Goal: Information Seeking & Learning: Learn about a topic

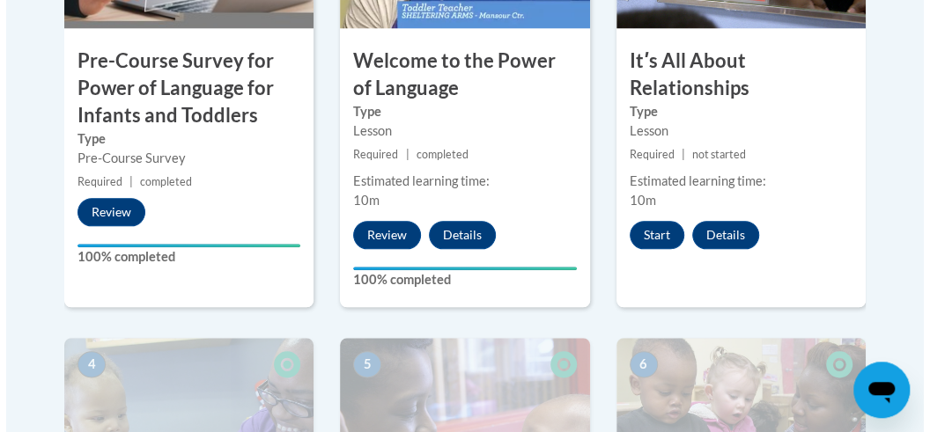
scroll to position [743, 0]
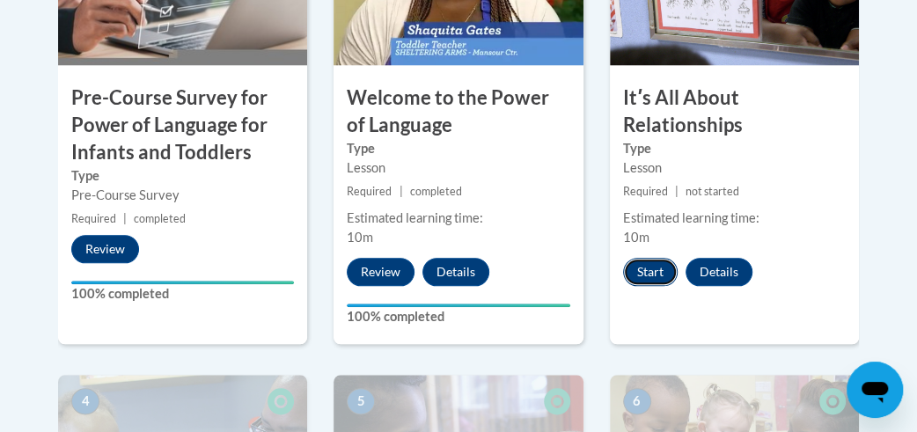
click at [661, 270] on button "Start" at bounding box center [650, 272] width 55 height 28
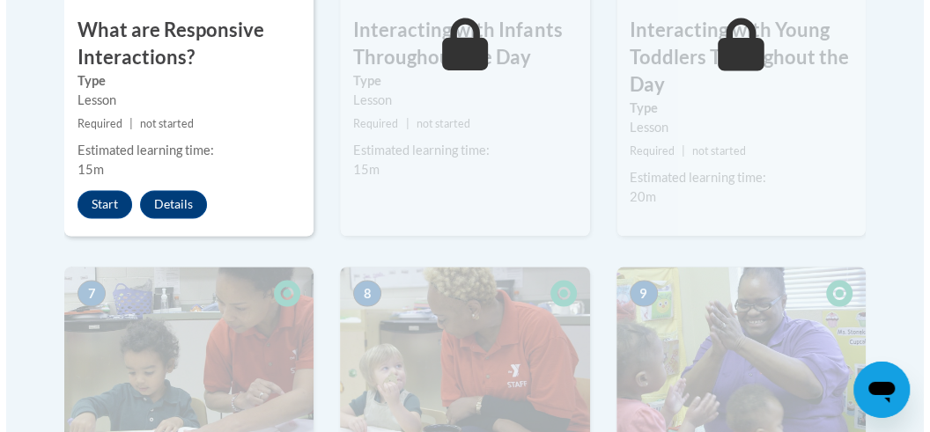
scroll to position [1395, 0]
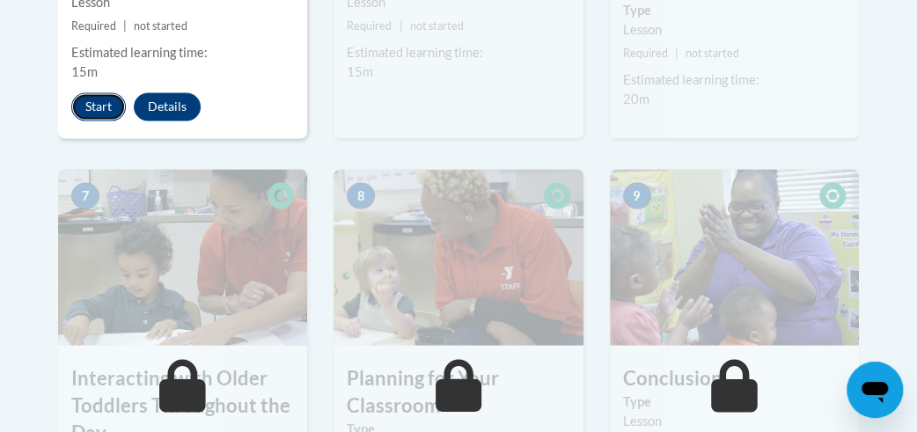
click at [96, 110] on button "Start" at bounding box center [98, 106] width 55 height 28
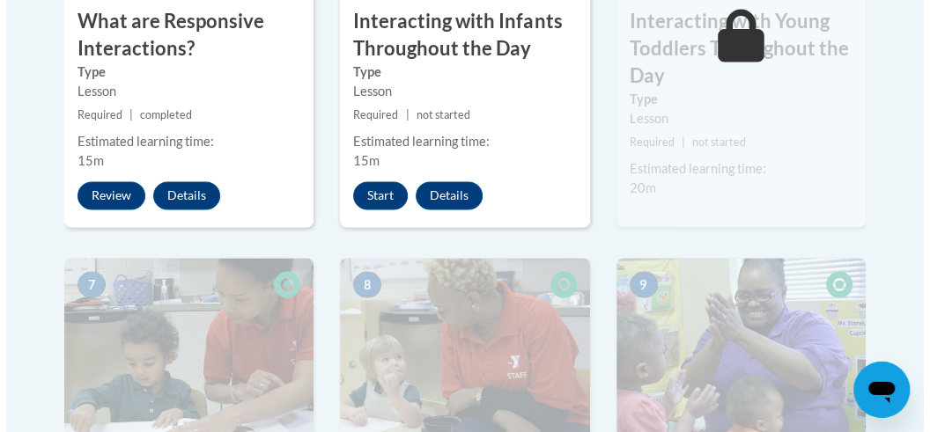
scroll to position [1301, 0]
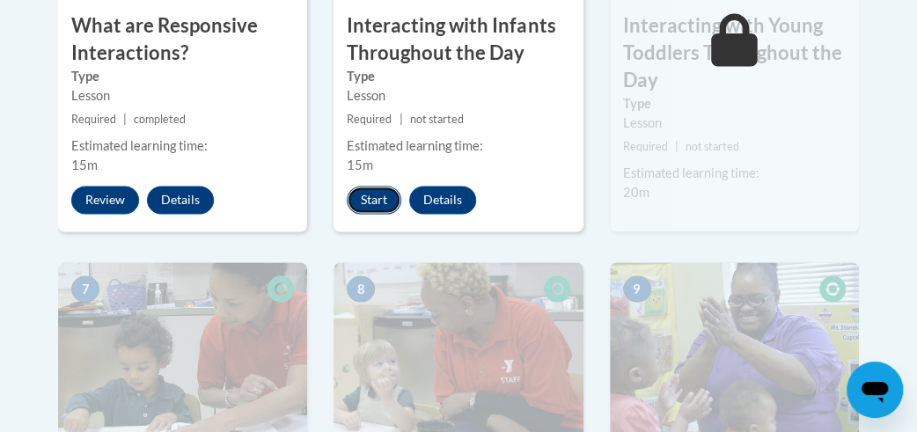
click at [375, 197] on button "Start" at bounding box center [374, 200] width 55 height 28
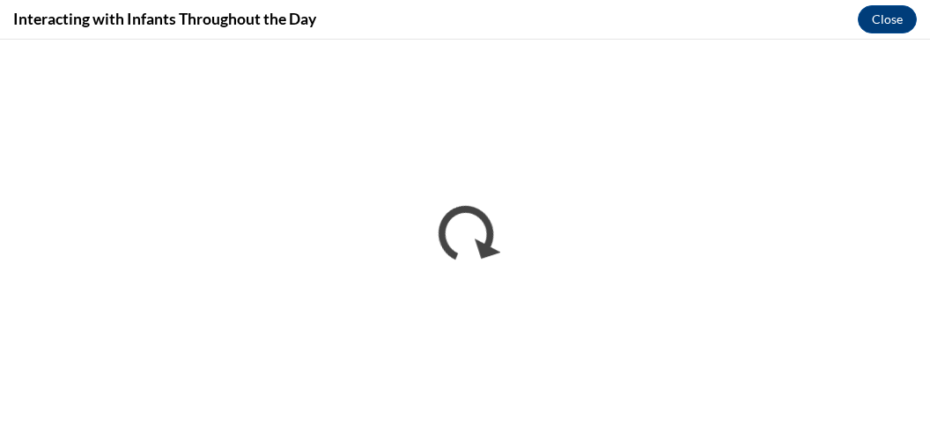
scroll to position [0, 0]
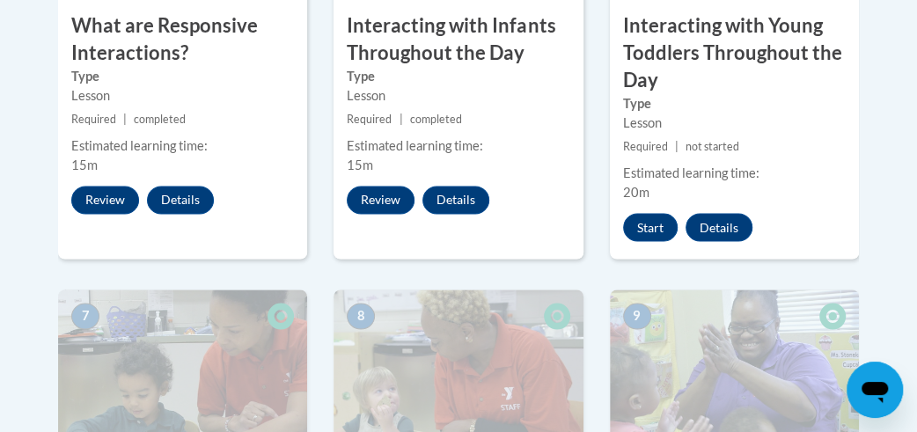
click at [674, 203] on div "6 Interacting with Young Toddlers Throughout the Day Type Lesson Required | not…" at bounding box center [734, 38] width 249 height 442
click at [656, 219] on button "Start" at bounding box center [650, 227] width 55 height 28
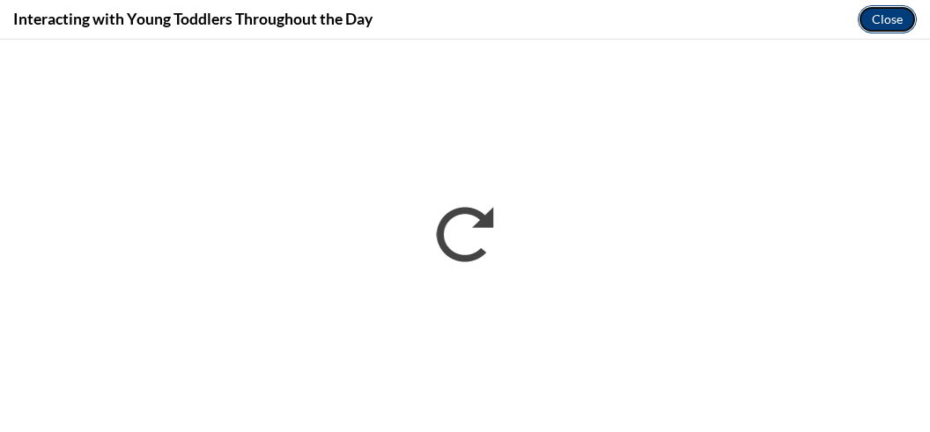
click at [881, 14] on button "Close" at bounding box center [887, 19] width 59 height 28
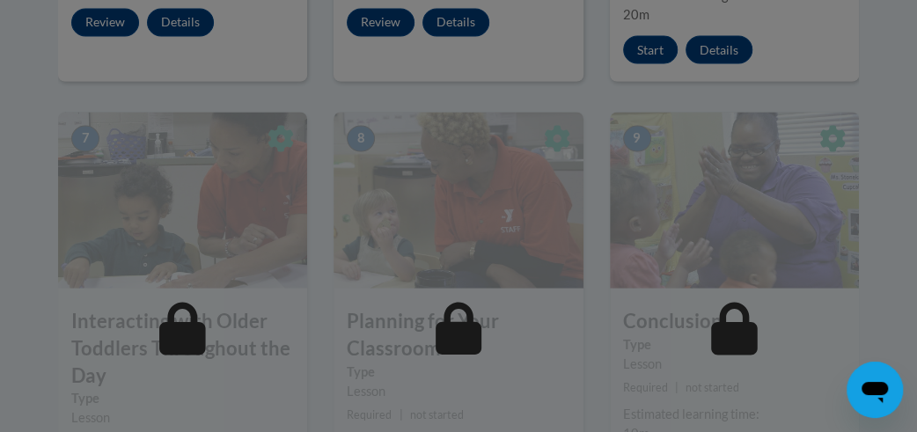
scroll to position [1487, 0]
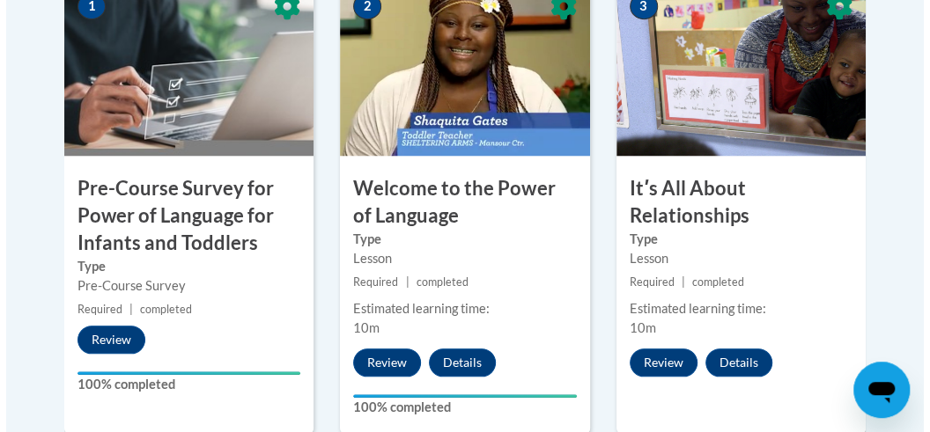
scroll to position [651, 0]
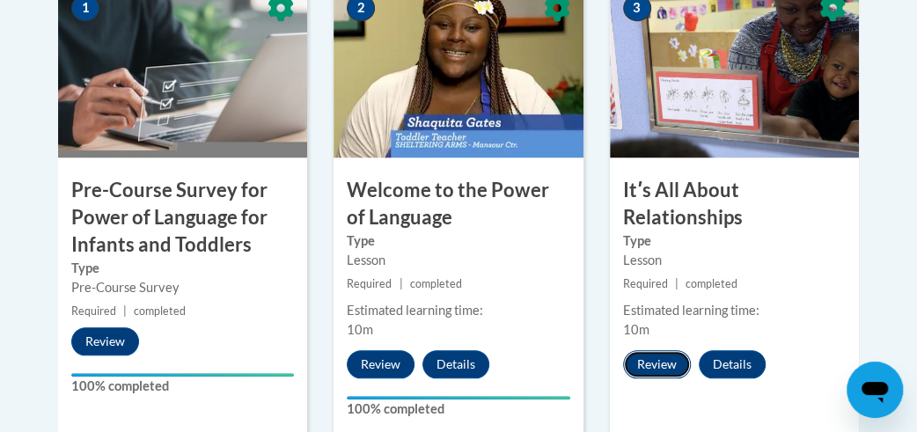
click at [662, 356] on button "Review" at bounding box center [657, 364] width 68 height 28
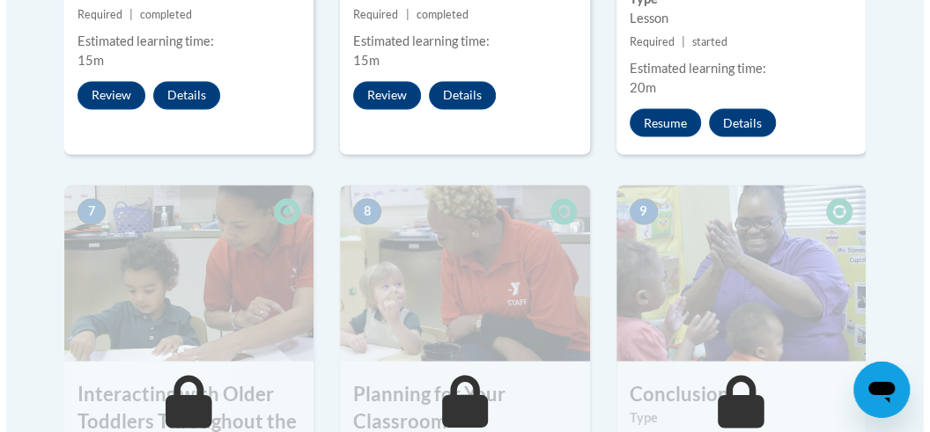
scroll to position [1301, 0]
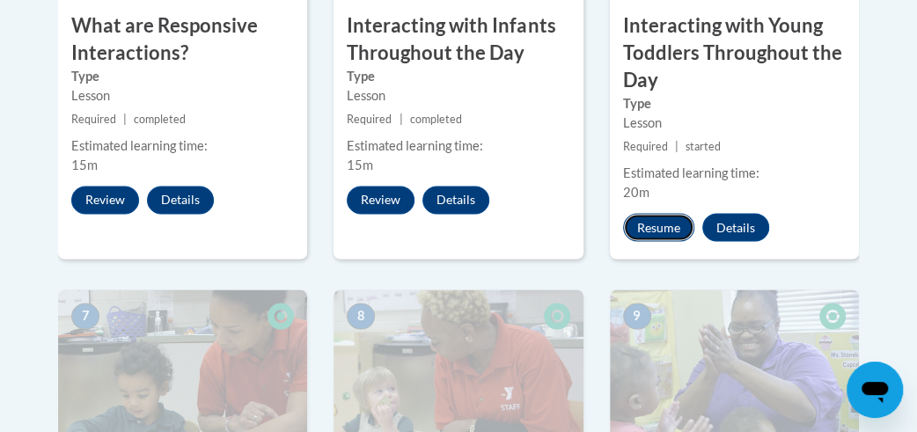
click at [677, 219] on button "Resume" at bounding box center [658, 227] width 71 height 28
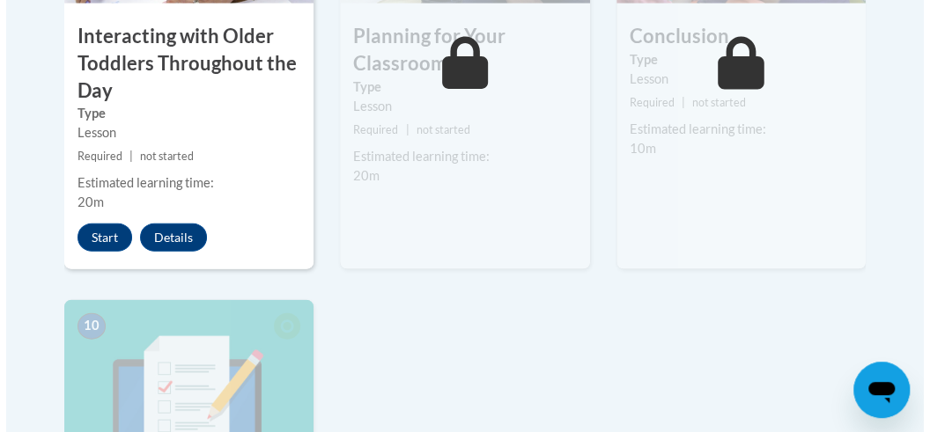
scroll to position [1766, 0]
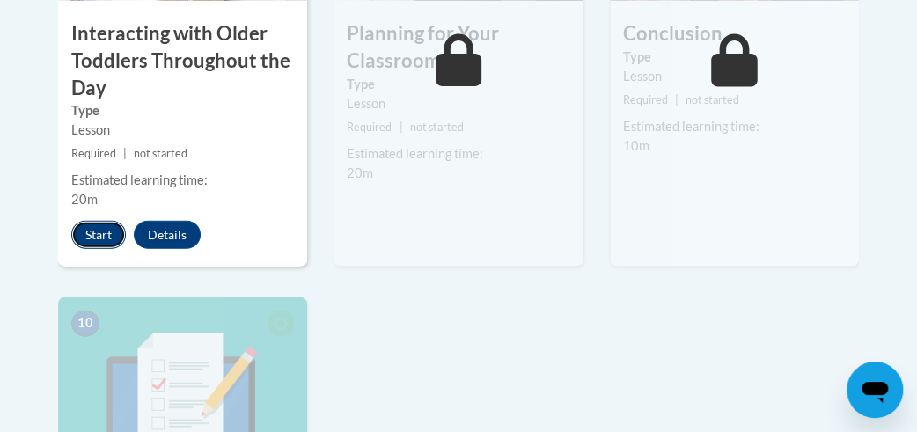
click at [102, 235] on button "Start" at bounding box center [98, 235] width 55 height 28
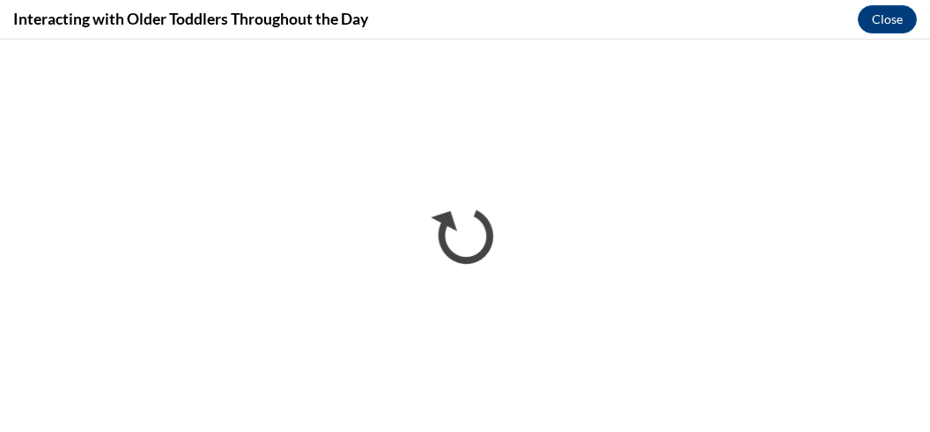
scroll to position [0, 0]
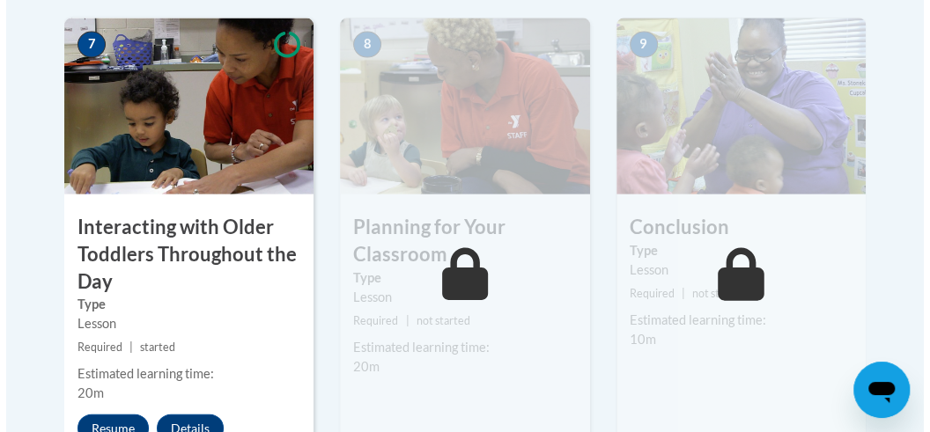
scroll to position [1892, 0]
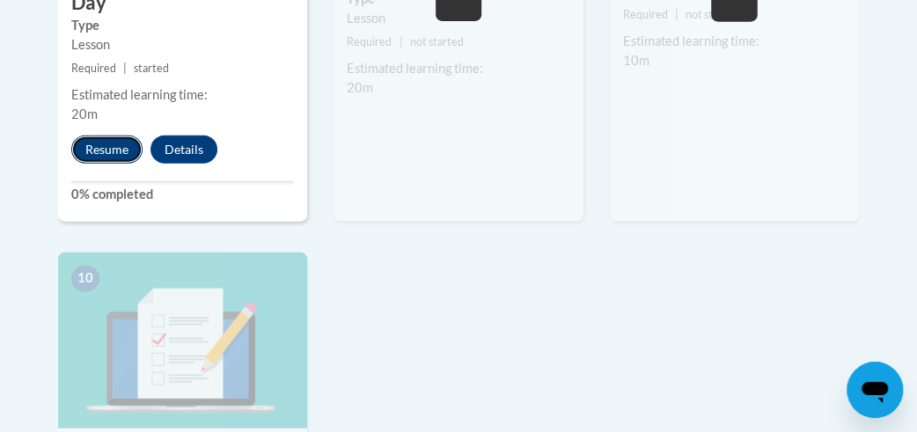
click at [100, 148] on button "Resume" at bounding box center [106, 150] width 71 height 28
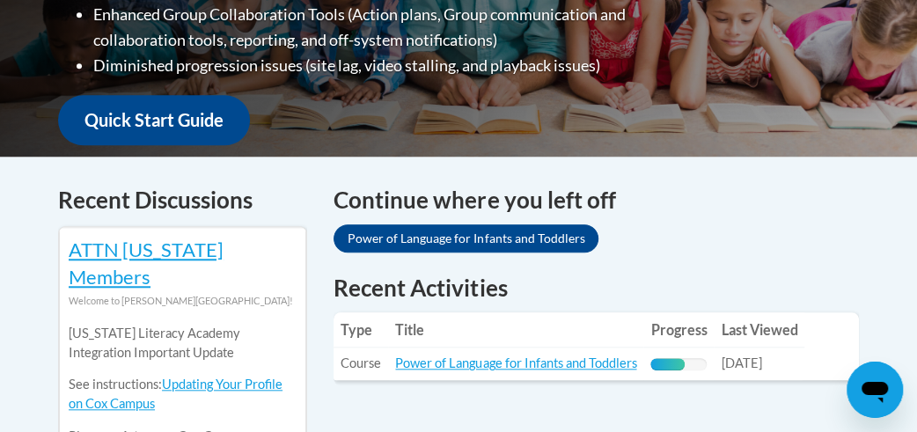
scroll to position [743, 0]
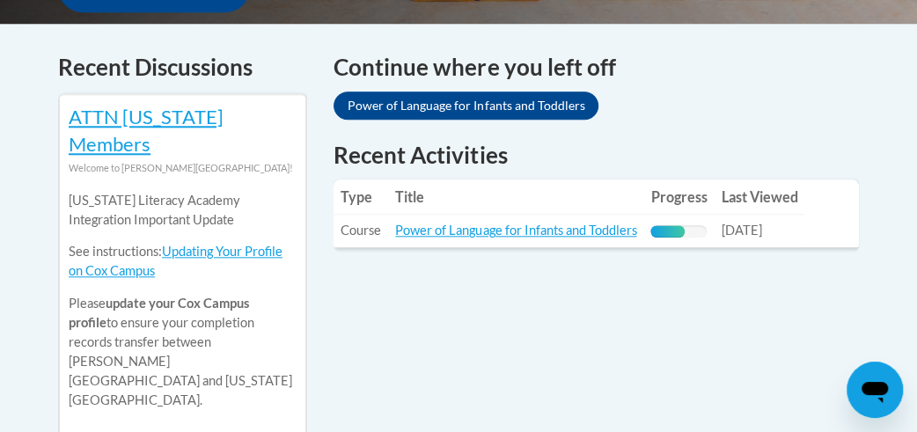
click at [689, 215] on td "Progress: 60% Complete" at bounding box center [679, 231] width 70 height 33
click at [612, 223] on link "Power of Language for Infants and Toddlers" at bounding box center [515, 230] width 241 height 15
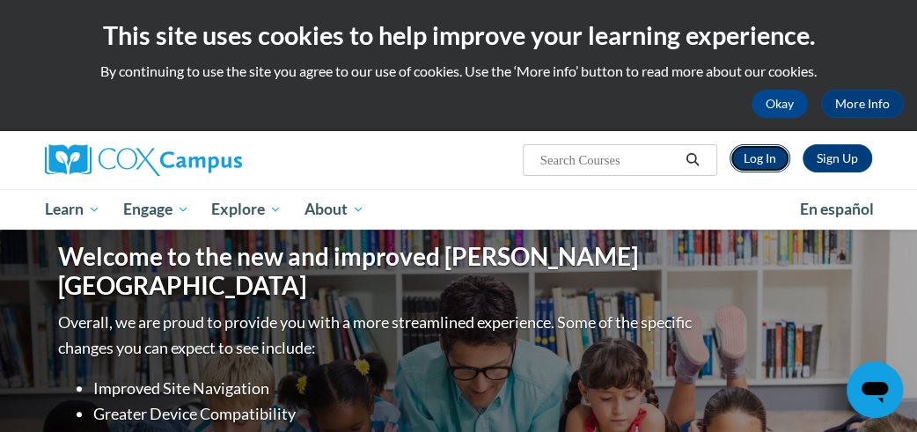
click at [761, 150] on link "Log In" at bounding box center [760, 158] width 61 height 28
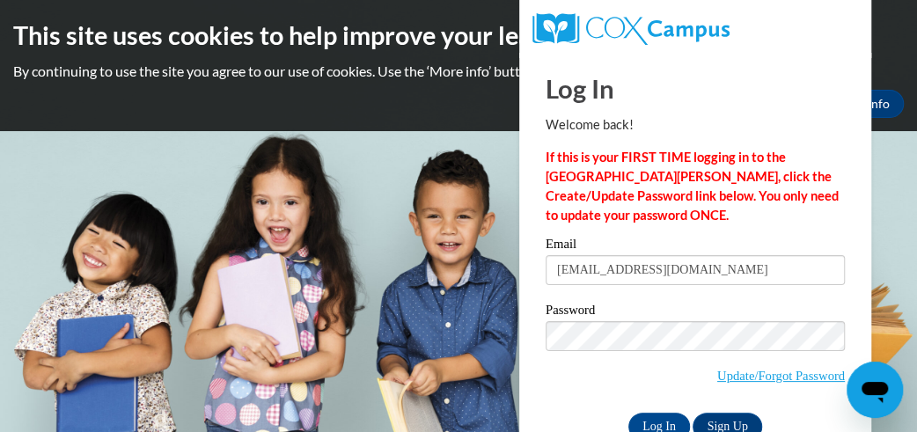
scroll to position [47, 0]
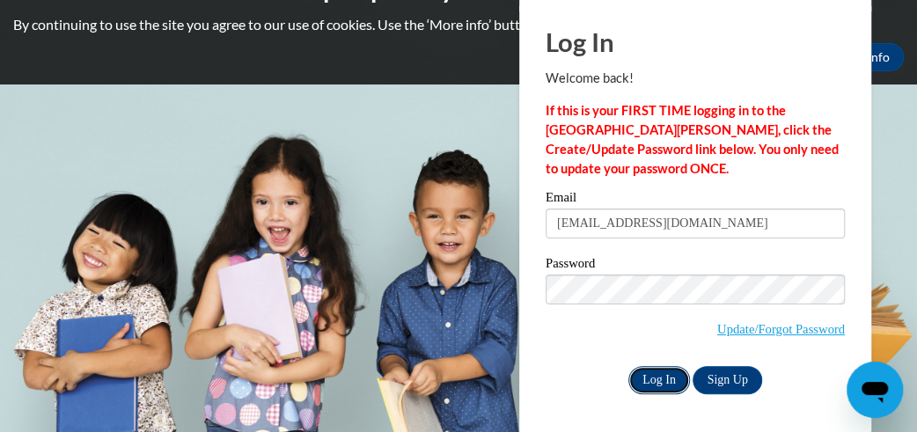
click at [652, 379] on input "Log In" at bounding box center [660, 380] width 62 height 28
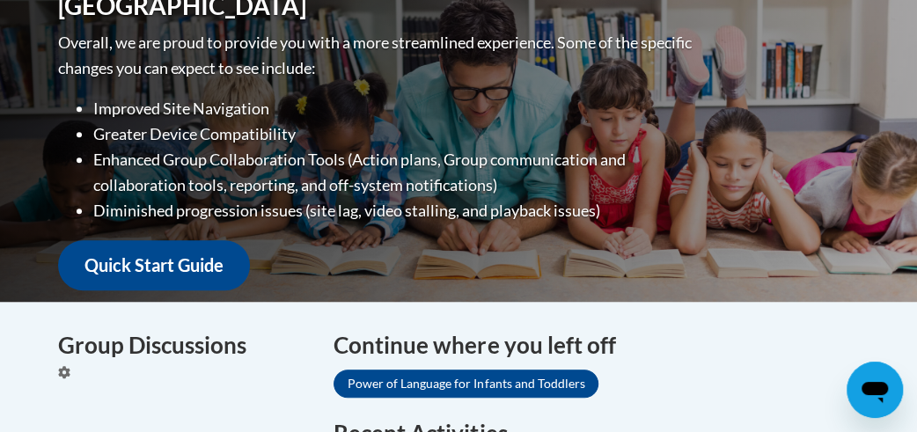
scroll to position [651, 0]
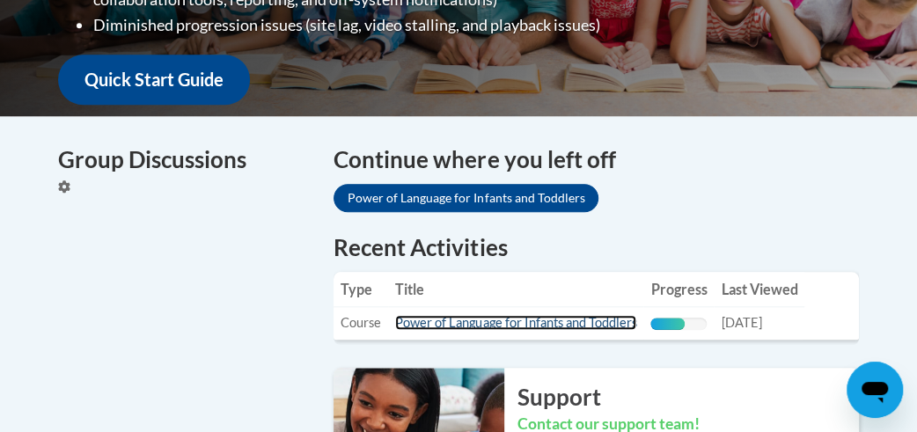
click at [442, 315] on link "Power of Language for Infants and Toddlers" at bounding box center [515, 322] width 241 height 15
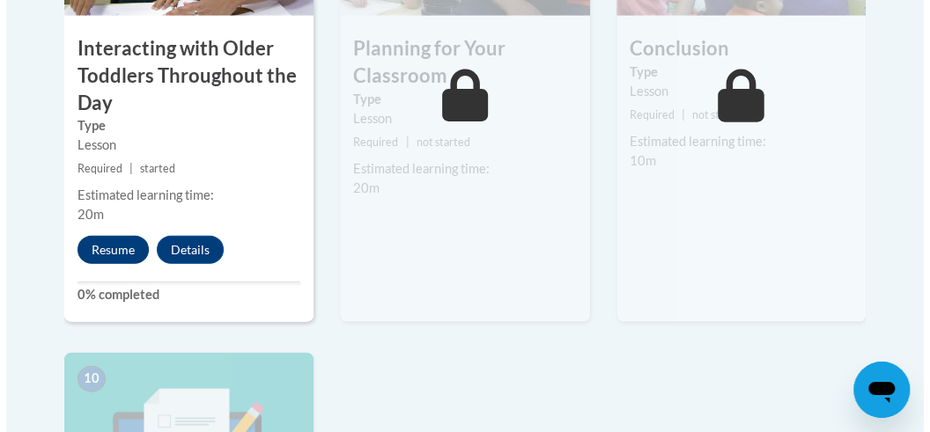
scroll to position [1845, 0]
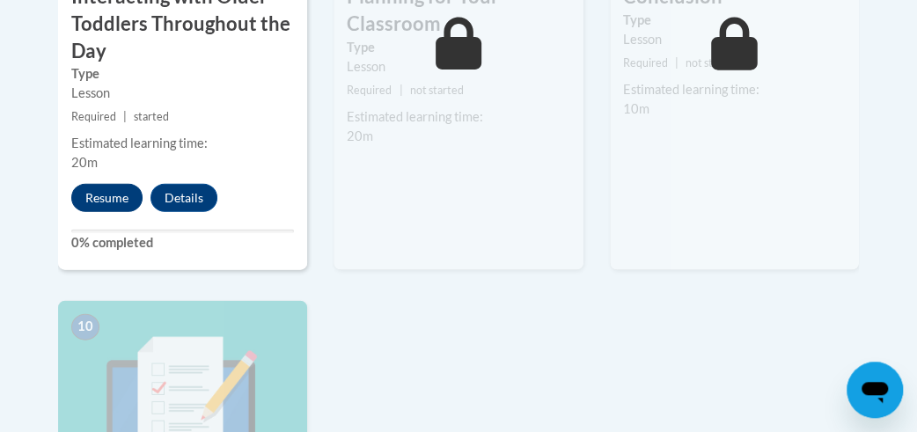
click at [90, 269] on div "7 Interacting with Older Toddlers Throughout the Day Type Lesson Required | sta…" at bounding box center [182, 28] width 249 height 483
click at [103, 193] on button "Resume" at bounding box center [106, 197] width 71 height 28
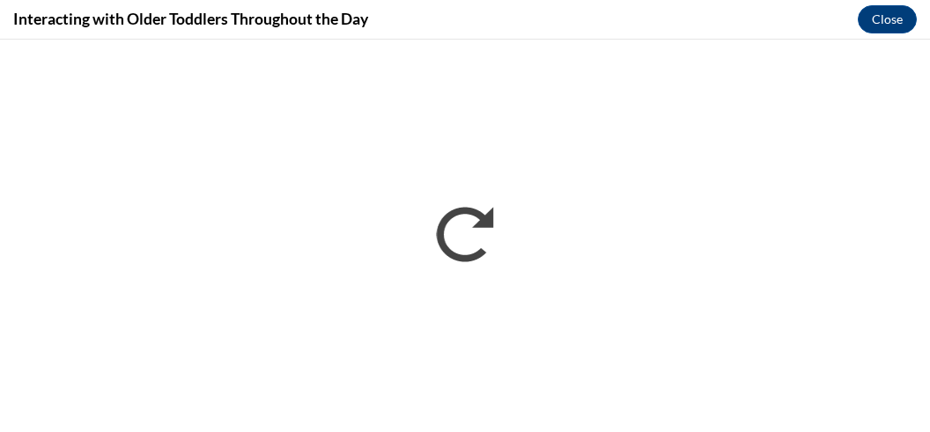
scroll to position [0, 0]
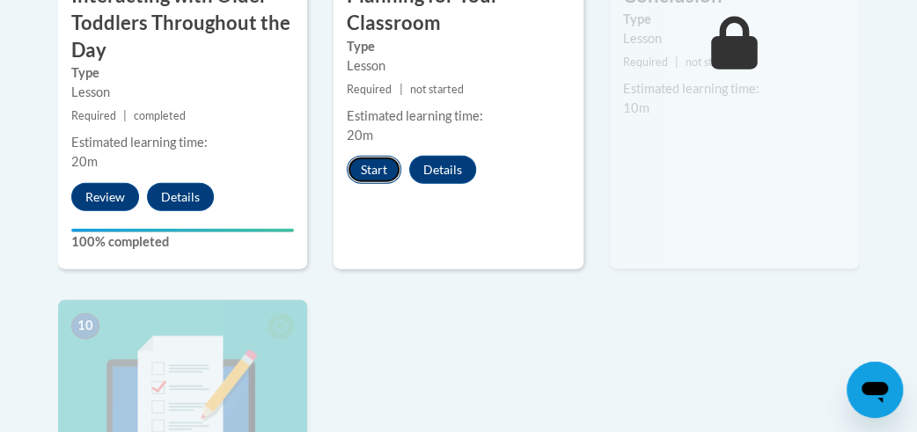
click at [367, 161] on button "Start" at bounding box center [374, 170] width 55 height 28
